Goal: Task Accomplishment & Management: Use online tool/utility

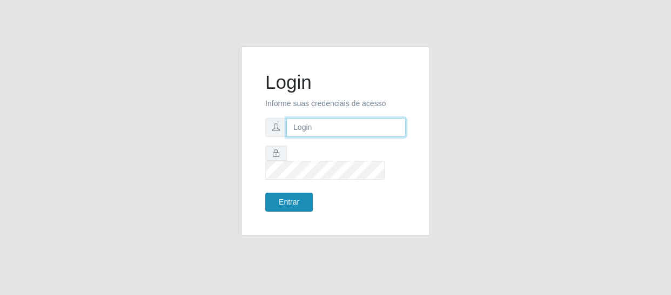
type input "[EMAIL_ADDRESS][DOMAIN_NAME]"
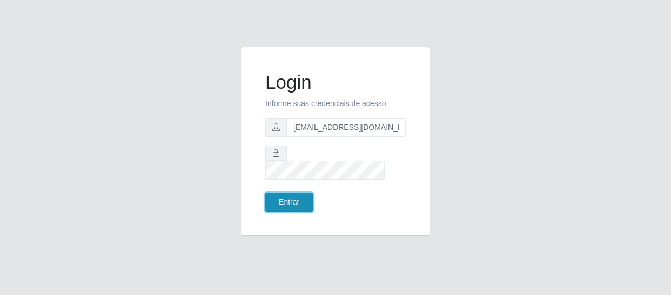
click at [284, 196] on button "Entrar" at bounding box center [289, 201] width 48 height 19
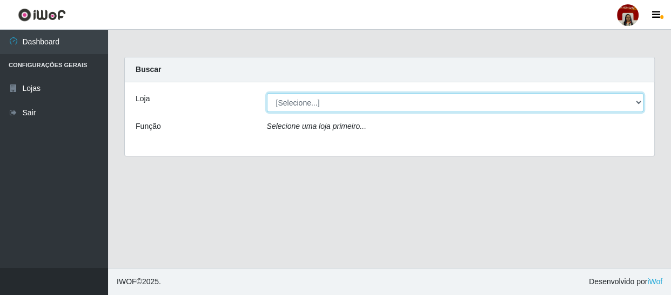
click at [640, 104] on select "[Selecione...] Mar Vermelho - Loja 04" at bounding box center [455, 102] width 377 height 19
select select "251"
click at [267, 93] on select "[Selecione...] Mar Vermelho - Loja 04" at bounding box center [455, 102] width 377 height 19
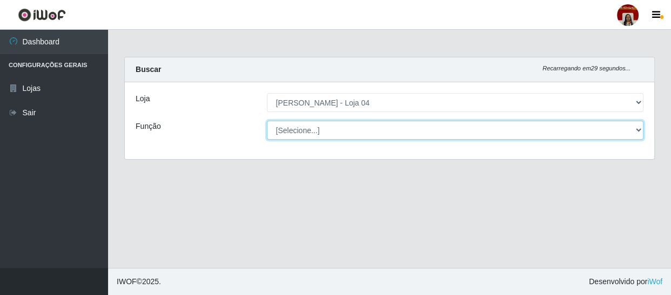
click at [636, 130] on select "[Selecione...] ASG ASG + ASG ++ Auxiliar de Depósito Auxiliar de Depósito + Aux…" at bounding box center [455, 130] width 377 height 19
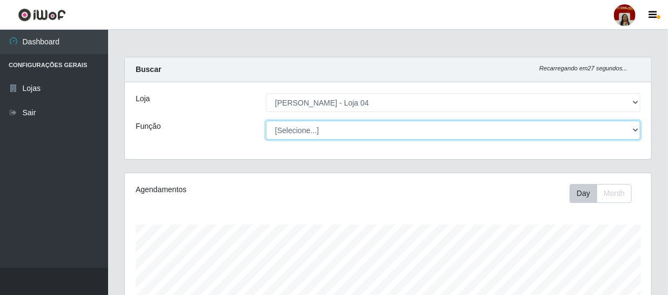
scroll to position [224, 526]
click at [266, 121] on select "[Selecione...] ASG ASG + ASG ++ Auxiliar de Depósito Auxiliar de Depósito + Aux…" at bounding box center [453, 130] width 375 height 19
click at [635, 128] on select "[Selecione...] ASG ASG + ASG ++ Auxiliar de Depósito Auxiliar de Depósito + Aux…" at bounding box center [453, 130] width 375 height 19
click at [362, 125] on select "[Selecione...] ASG ASG + ASG ++ Auxiliar de Depósito Auxiliar de Depósito + Aux…" at bounding box center [453, 130] width 375 height 19
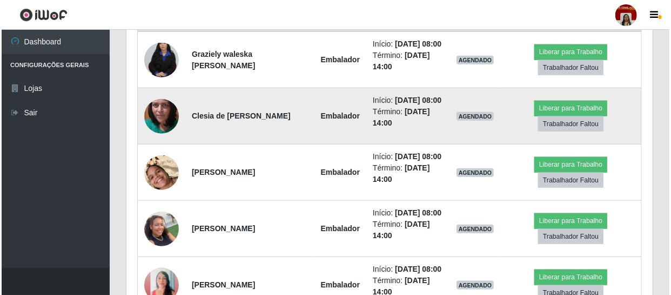
scroll to position [393, 0]
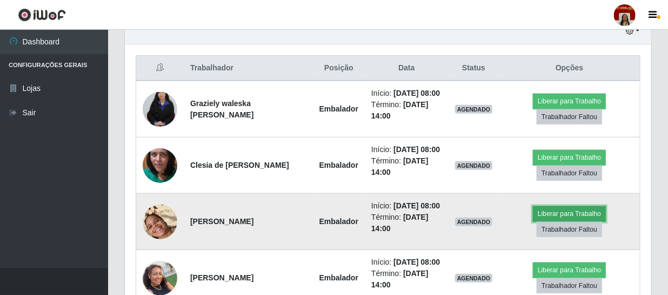
click at [551, 211] on button "Liberar para Trabalho" at bounding box center [569, 213] width 73 height 15
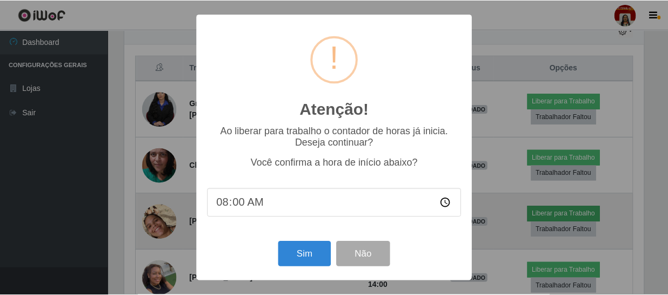
scroll to position [224, 522]
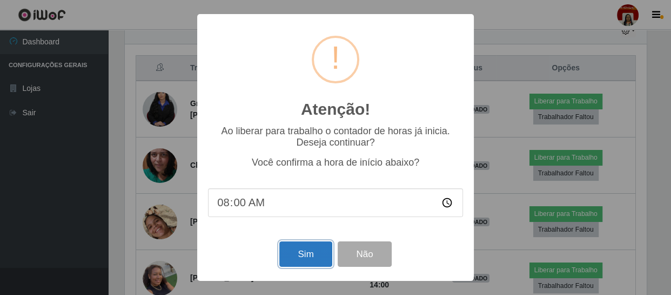
click at [296, 261] on button "Sim" at bounding box center [305, 253] width 52 height 25
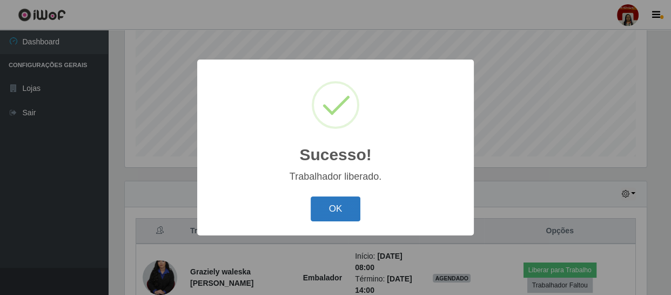
click at [333, 219] on button "OK" at bounding box center [336, 208] width 50 height 25
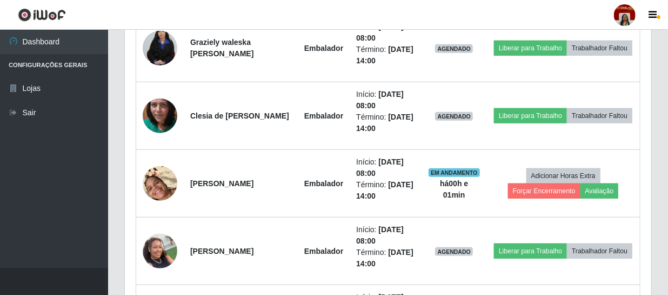
scroll to position [476, 0]
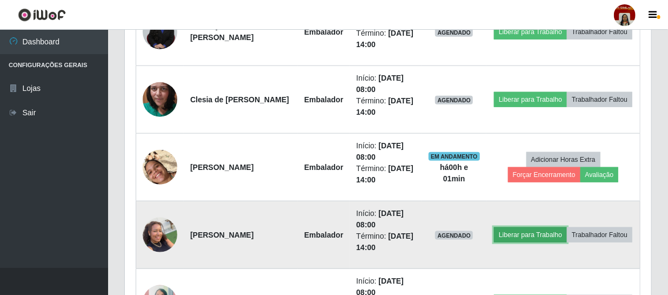
click at [516, 235] on button "Liberar para Trabalho" at bounding box center [530, 234] width 73 height 15
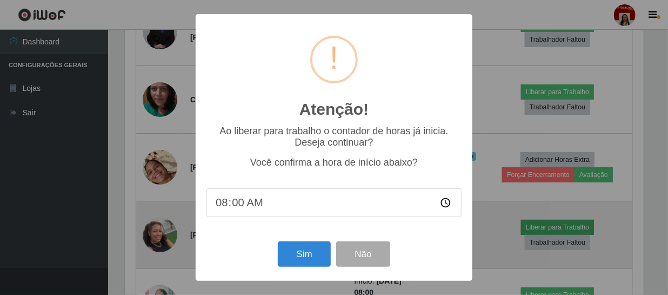
scroll to position [224, 522]
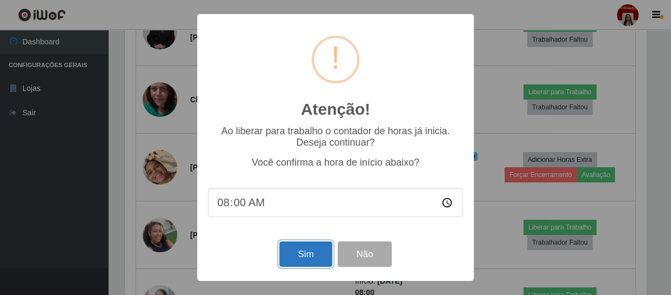
click at [299, 249] on button "Sim" at bounding box center [305, 253] width 52 height 25
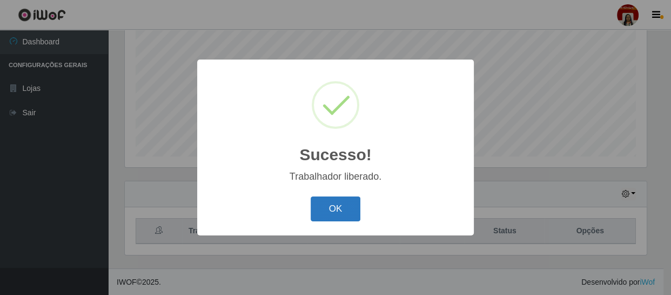
click at [344, 214] on button "OK" at bounding box center [336, 208] width 50 height 25
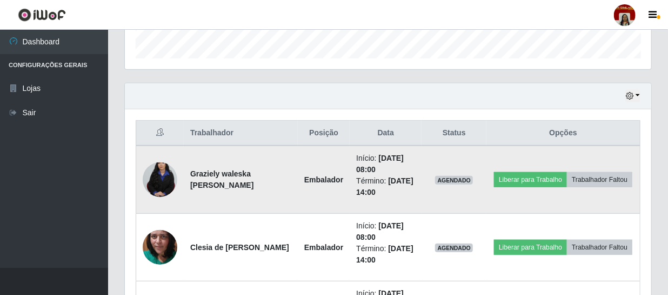
scroll to position [329, 0]
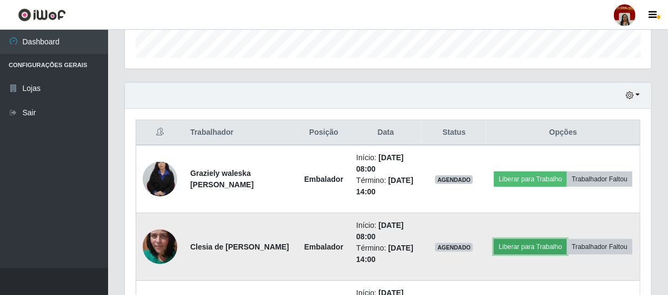
click at [525, 244] on button "Liberar para Trabalho" at bounding box center [530, 246] width 73 height 15
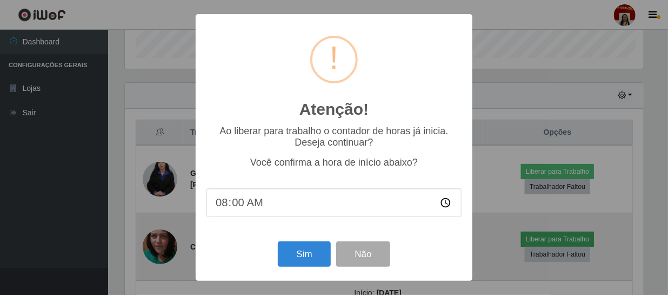
scroll to position [224, 522]
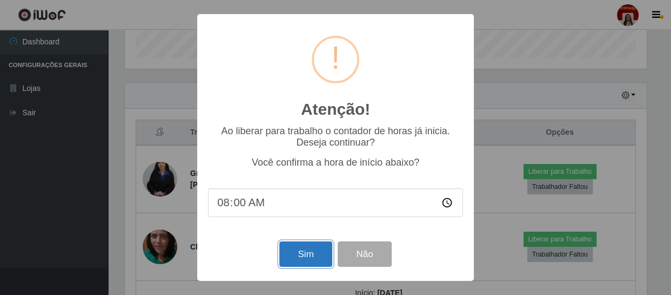
click at [308, 251] on button "Sim" at bounding box center [305, 253] width 52 height 25
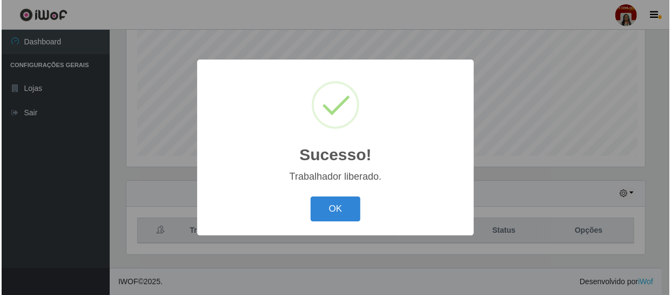
scroll to position [0, 0]
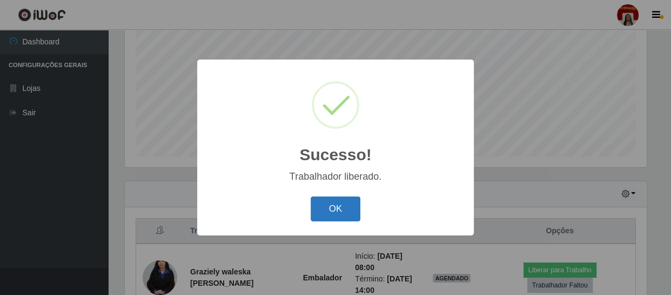
click at [325, 215] on button "OK" at bounding box center [336, 208] width 50 height 25
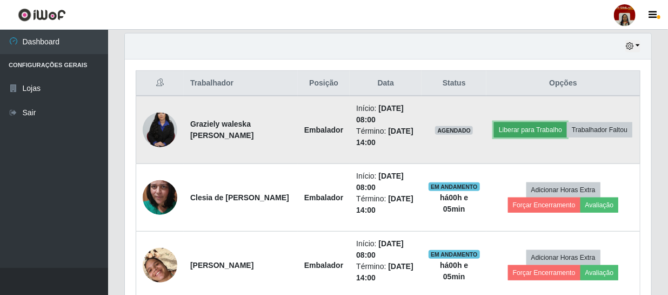
click at [542, 128] on button "Liberar para Trabalho" at bounding box center [530, 129] width 73 height 15
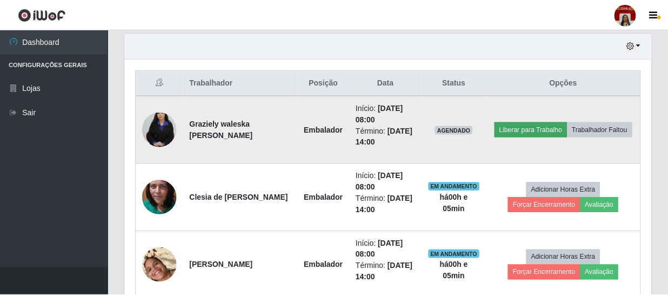
scroll to position [224, 522]
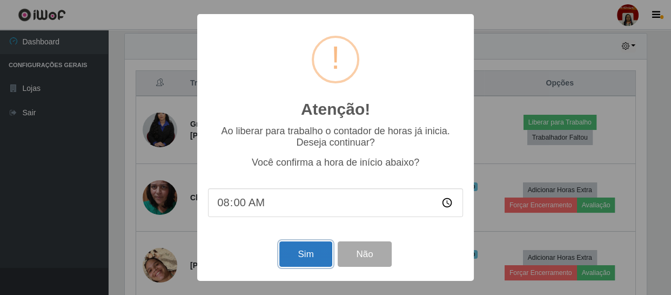
click at [297, 251] on button "Sim" at bounding box center [305, 253] width 52 height 25
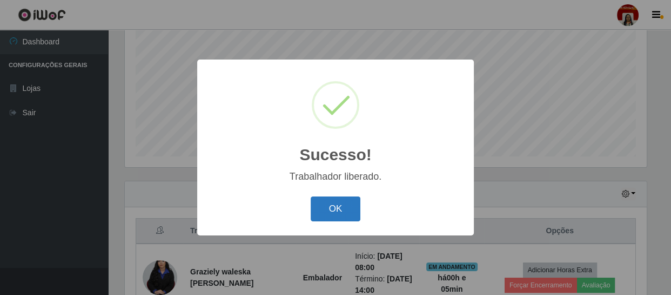
click at [346, 208] on button "OK" at bounding box center [336, 208] width 50 height 25
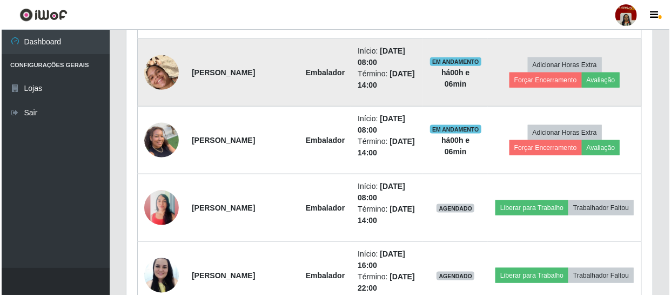
scroll to position [574, 0]
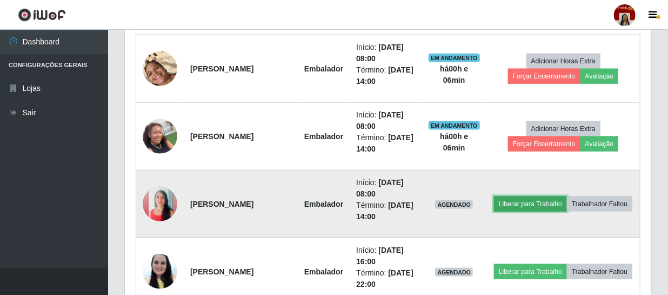
click at [560, 198] on button "Liberar para Trabalho" at bounding box center [530, 203] width 73 height 15
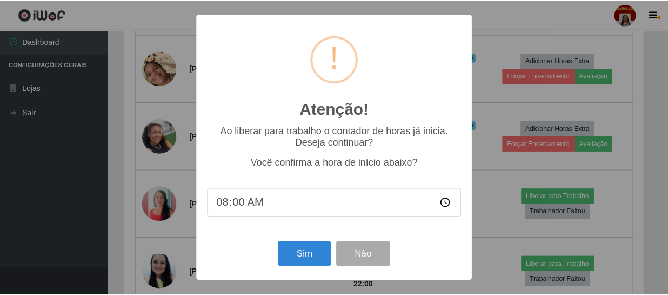
scroll to position [224, 522]
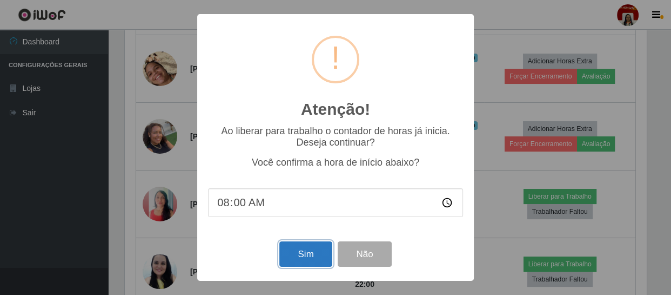
click at [326, 253] on button "Sim" at bounding box center [305, 253] width 52 height 25
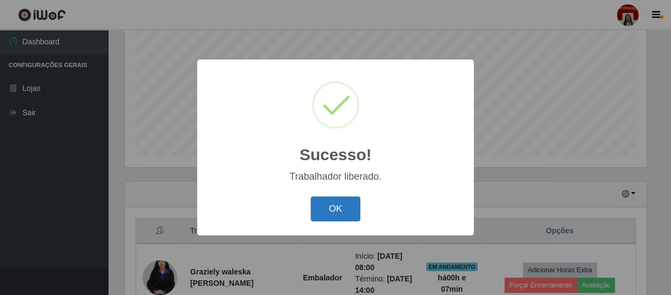
click at [343, 211] on button "OK" at bounding box center [336, 208] width 50 height 25
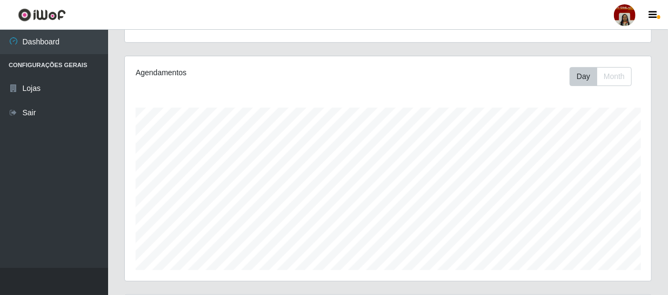
scroll to position [34, 0]
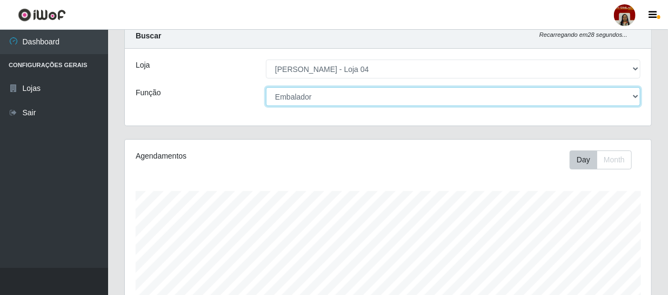
click at [346, 92] on select "[Selecione...] ASG ASG + ASG ++ Auxiliar de Depósito Auxiliar de Depósito + Aux…" at bounding box center [453, 96] width 375 height 19
select select "22"
click at [266, 87] on select "[Selecione...] ASG ASG + ASG ++ Auxiliar de Depósito Auxiliar de Depósito + Aux…" at bounding box center [453, 96] width 375 height 19
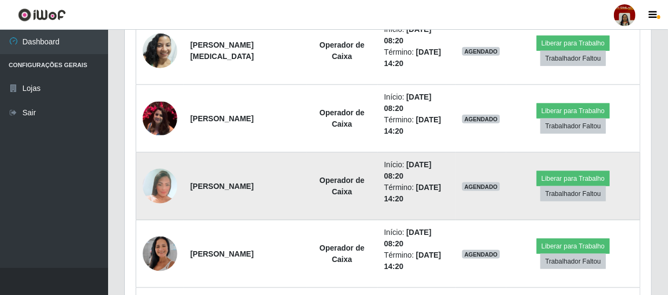
scroll to position [525, 0]
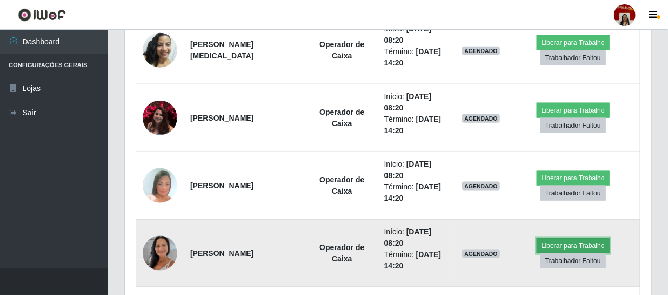
click at [546, 244] on button "Liberar para Trabalho" at bounding box center [573, 245] width 73 height 15
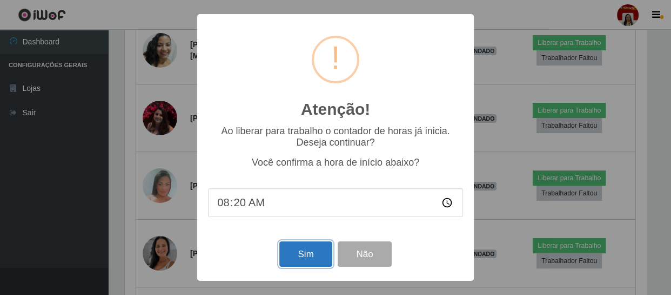
click at [308, 258] on button "Sim" at bounding box center [305, 253] width 52 height 25
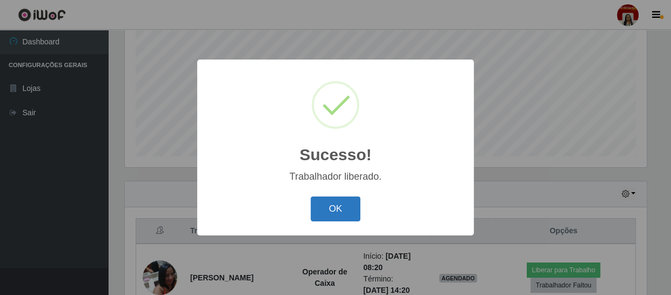
click at [354, 205] on button "OK" at bounding box center [336, 208] width 50 height 25
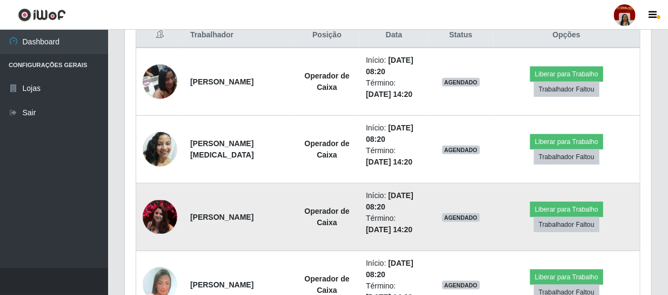
scroll to position [442, 0]
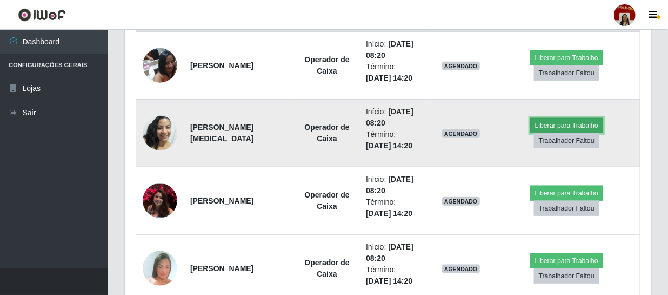
click at [557, 122] on button "Liberar para Trabalho" at bounding box center [566, 125] width 73 height 15
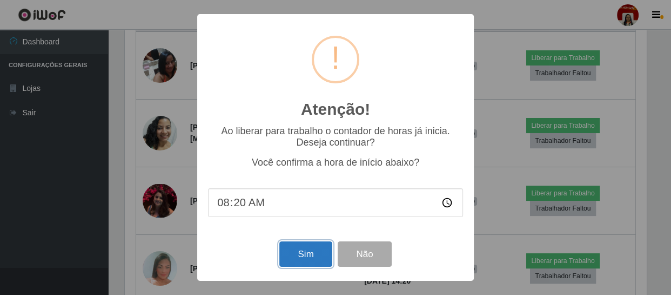
click at [304, 251] on button "Sim" at bounding box center [305, 253] width 52 height 25
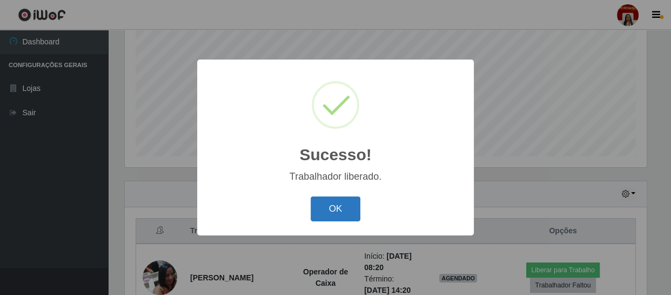
click at [340, 208] on button "OK" at bounding box center [336, 208] width 50 height 25
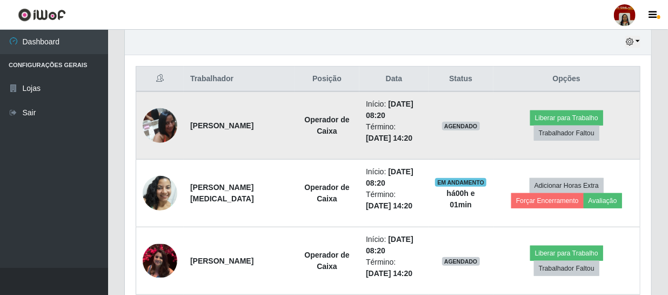
scroll to position [378, 0]
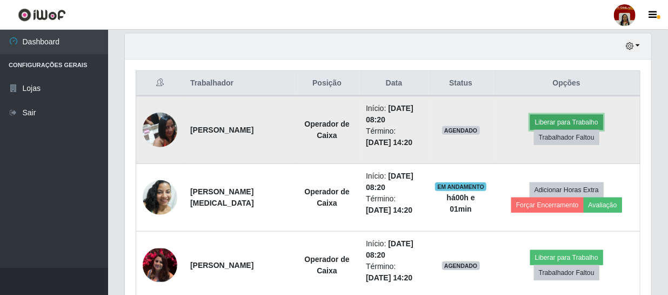
click at [550, 124] on button "Liberar para Trabalho" at bounding box center [566, 122] width 73 height 15
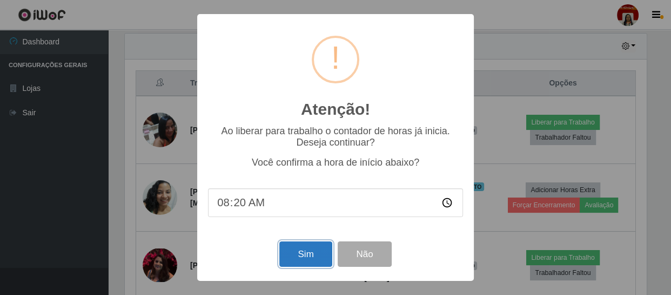
click at [310, 253] on button "Sim" at bounding box center [305, 253] width 52 height 25
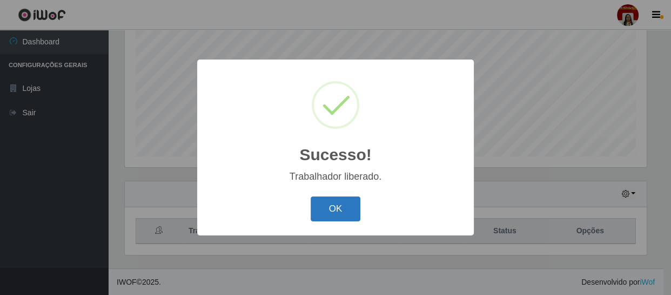
click at [324, 209] on button "OK" at bounding box center [336, 208] width 50 height 25
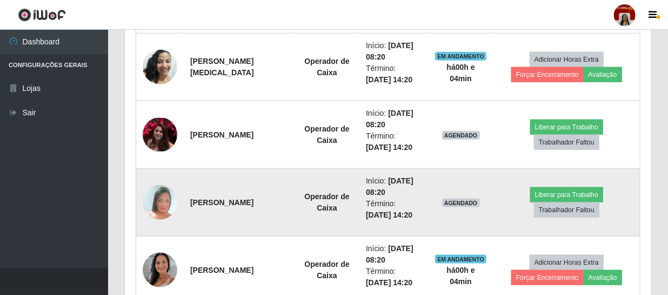
scroll to position [574, 0]
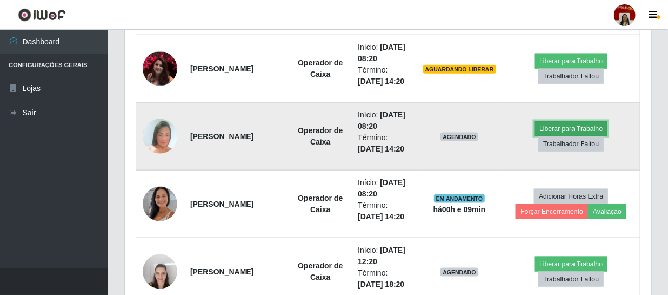
click at [569, 123] on button "Liberar para Trabalho" at bounding box center [571, 128] width 73 height 15
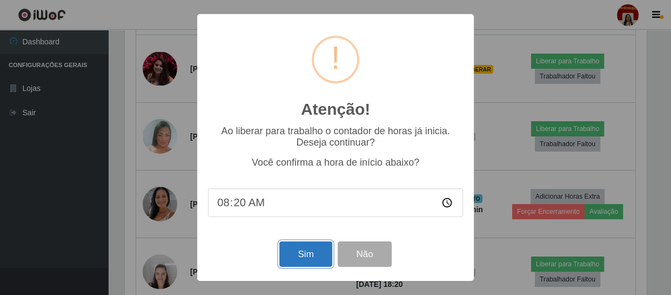
click at [293, 262] on button "Sim" at bounding box center [305, 253] width 52 height 25
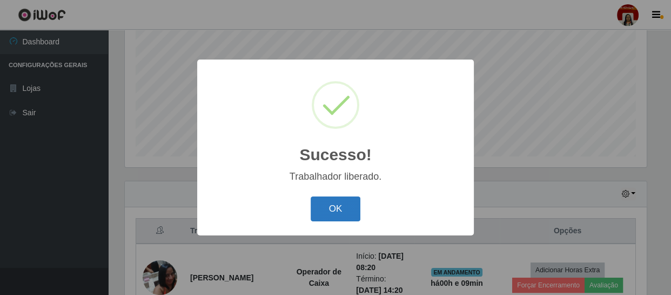
click at [313, 216] on button "OK" at bounding box center [336, 208] width 50 height 25
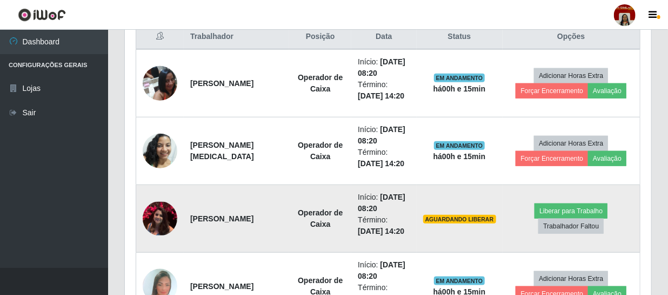
scroll to position [427, 0]
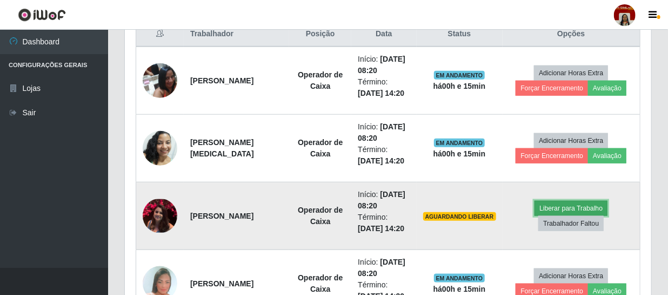
click at [562, 208] on button "Liberar para Trabalho" at bounding box center [571, 208] width 73 height 15
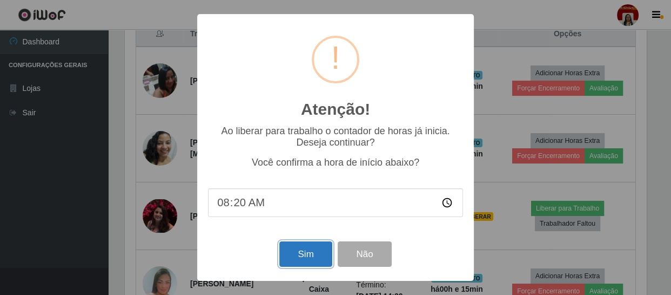
click at [303, 257] on button "Sim" at bounding box center [305, 253] width 52 height 25
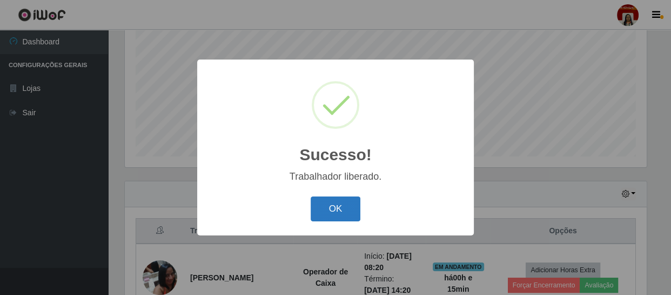
click at [328, 206] on button "OK" at bounding box center [336, 208] width 50 height 25
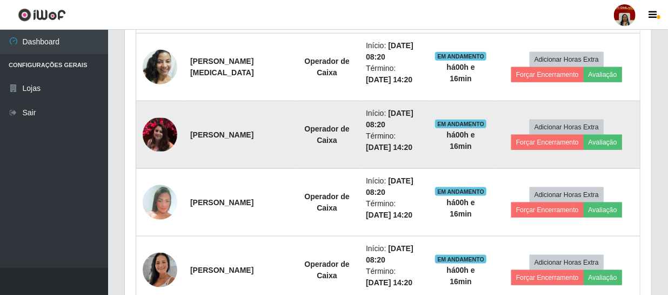
scroll to position [525, 0]
